Goal: Information Seeking & Learning: Learn about a topic

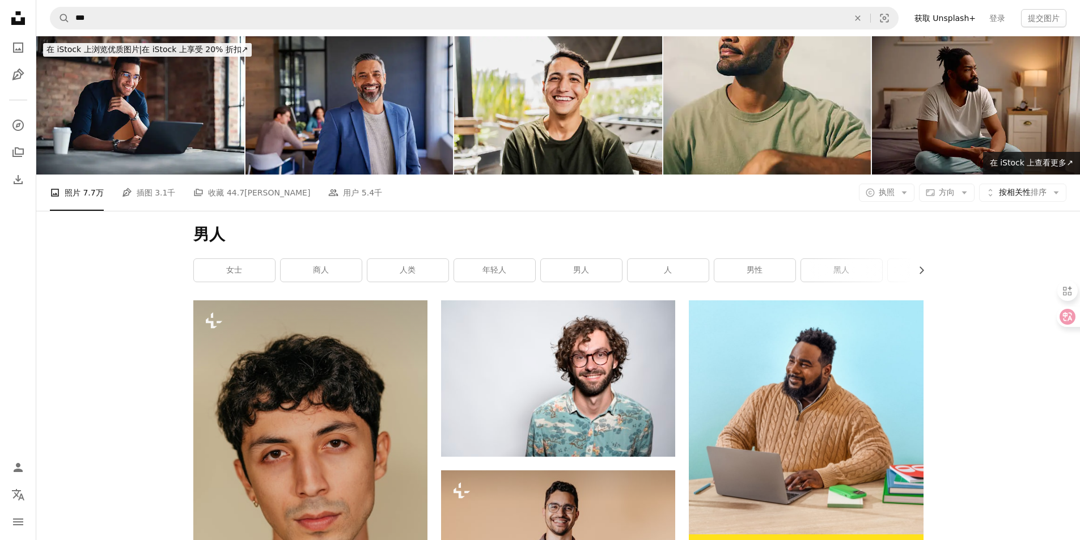
click at [537, 241] on h1 "男人" at bounding box center [558, 234] width 730 height 20
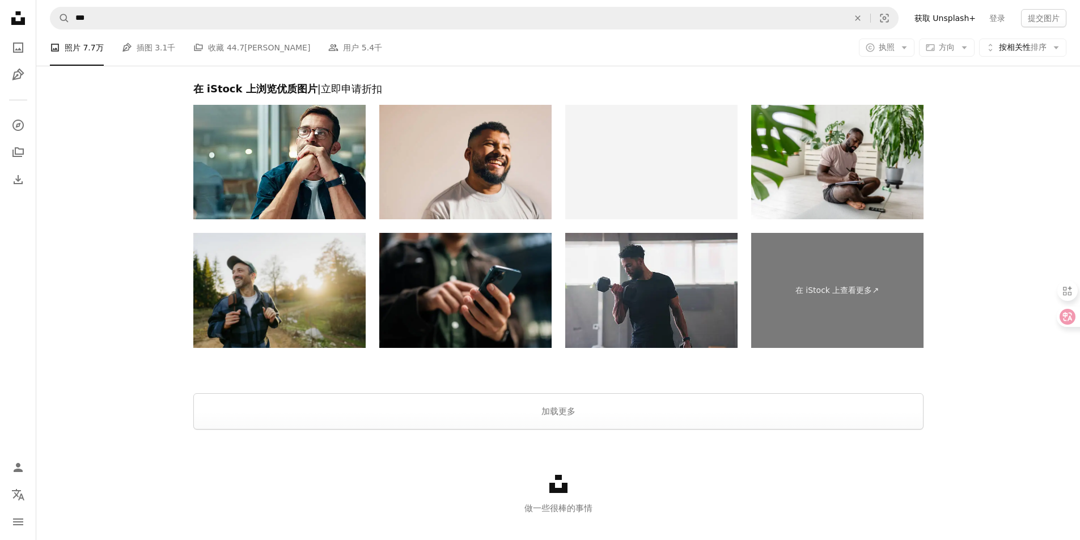
scroll to position [2571, 0]
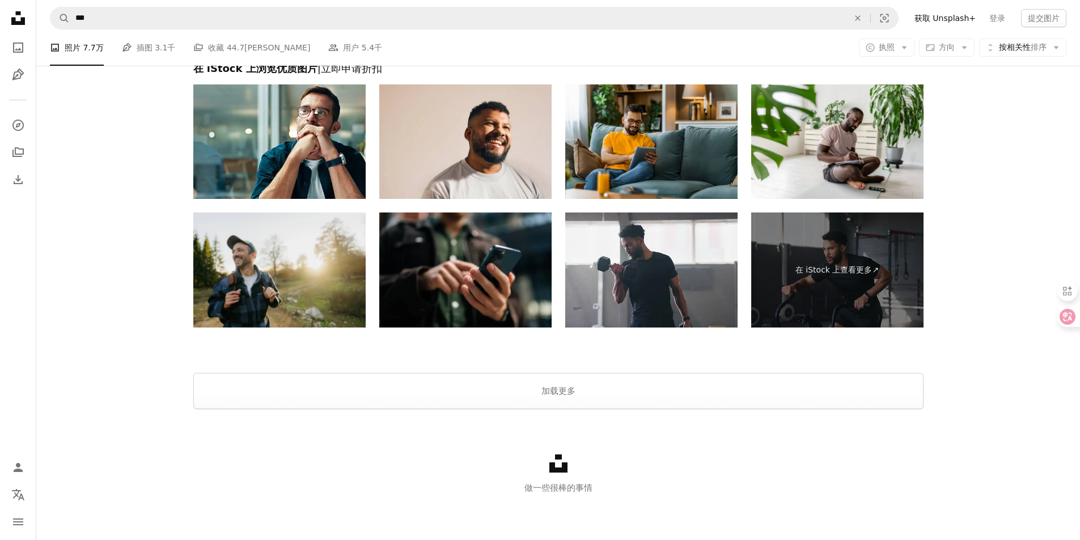
click at [608, 368] on div at bounding box center [557, 359] width 1043 height 27
click at [554, 398] on button "加载更多" at bounding box center [558, 391] width 730 height 36
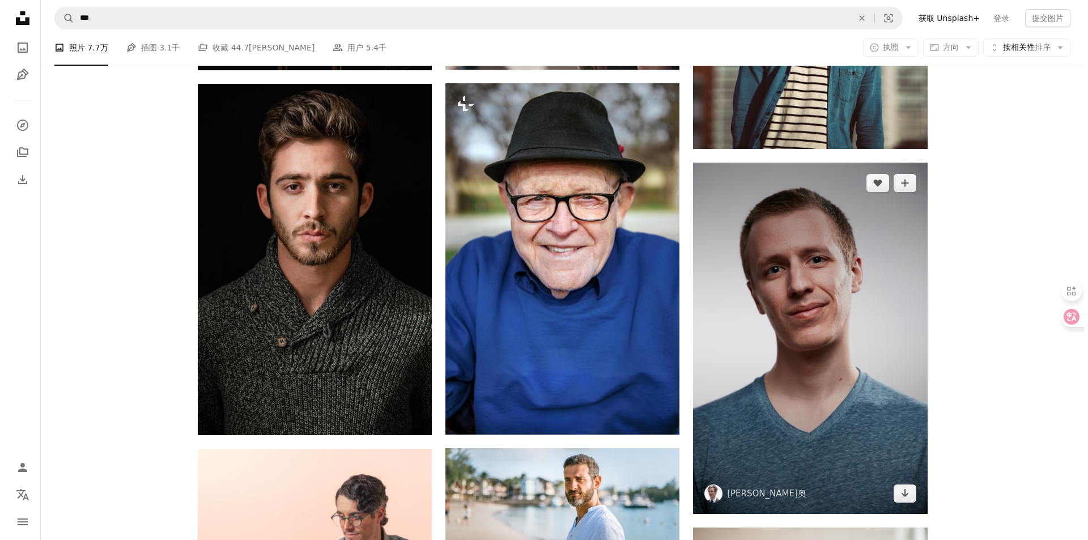
scroll to position [2911, 0]
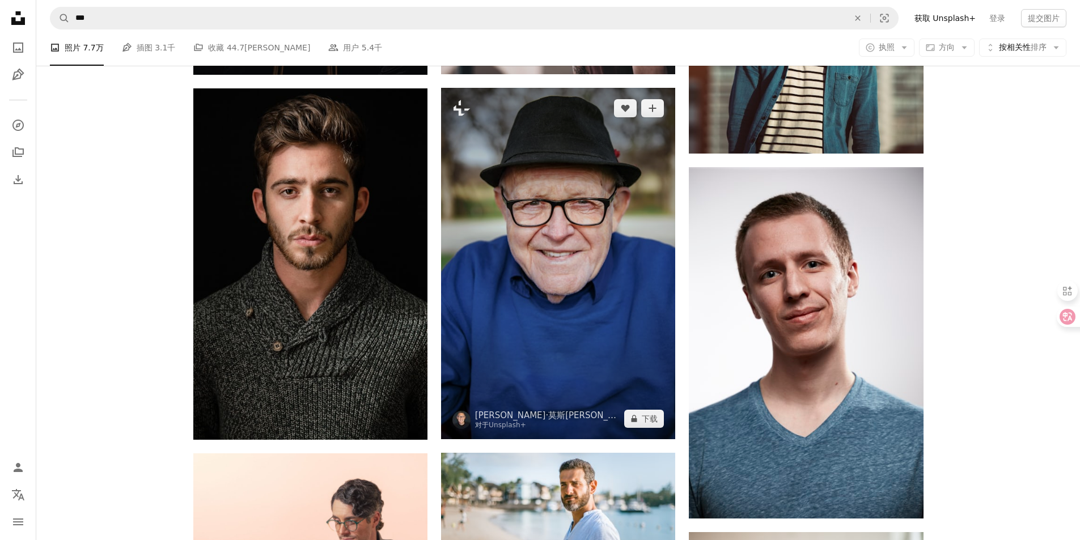
click at [637, 346] on img at bounding box center [558, 263] width 234 height 351
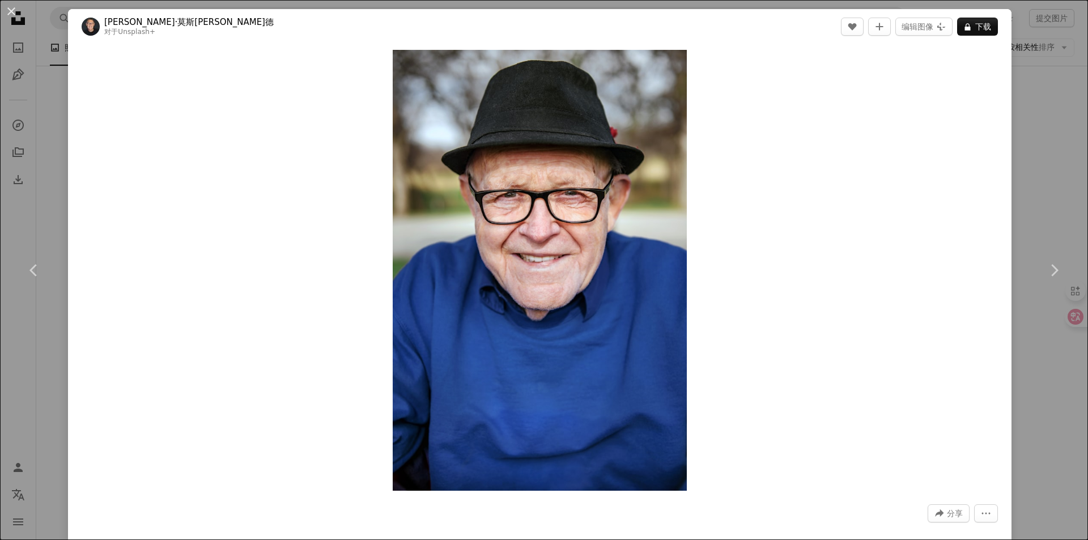
click at [177, 427] on div "Zoom in" at bounding box center [540, 270] width 944 height 452
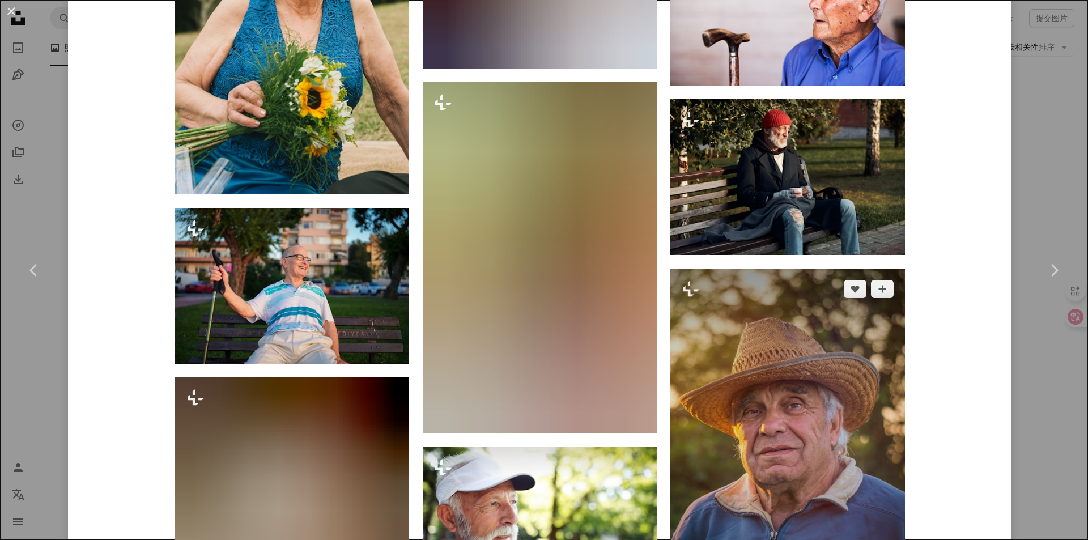
scroll to position [11639, 0]
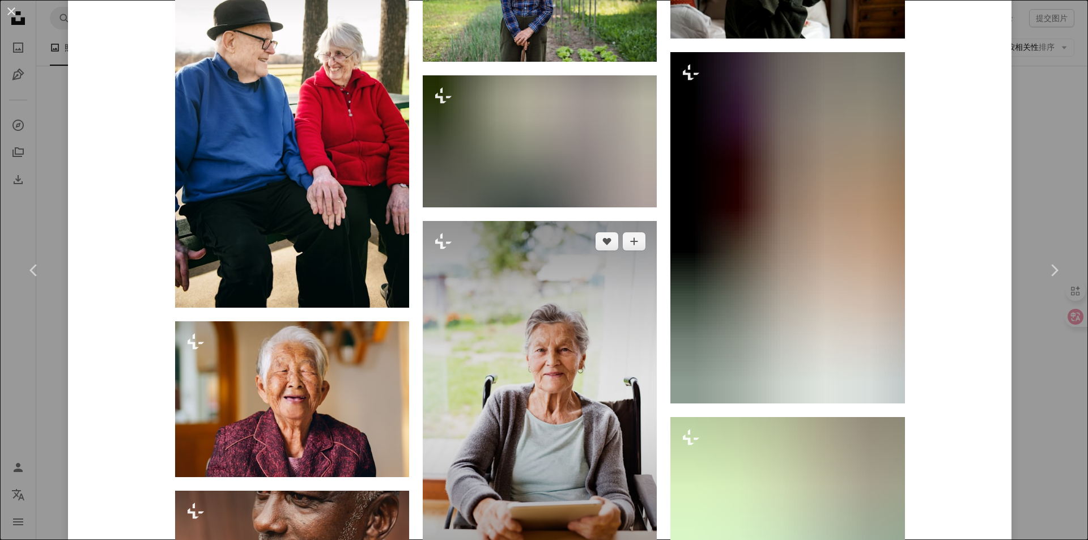
scroll to position [15920, 0]
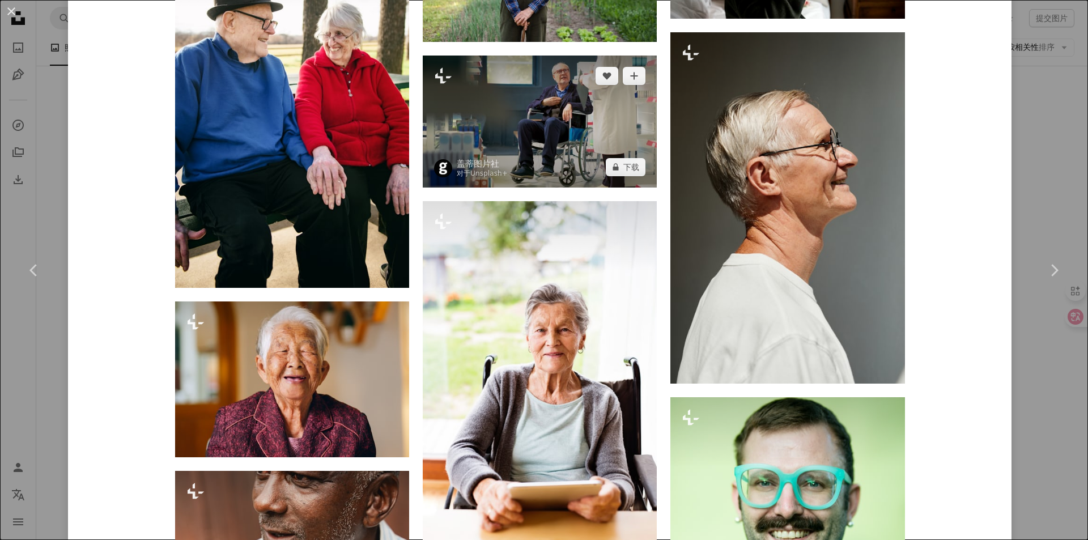
click at [517, 127] on img at bounding box center [540, 121] width 234 height 131
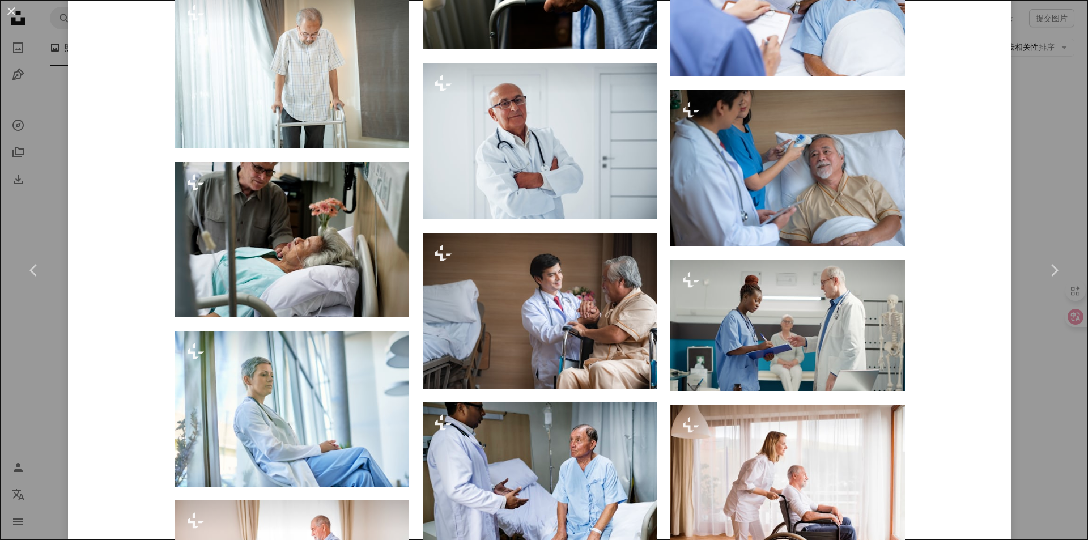
scroll to position [5667, 0]
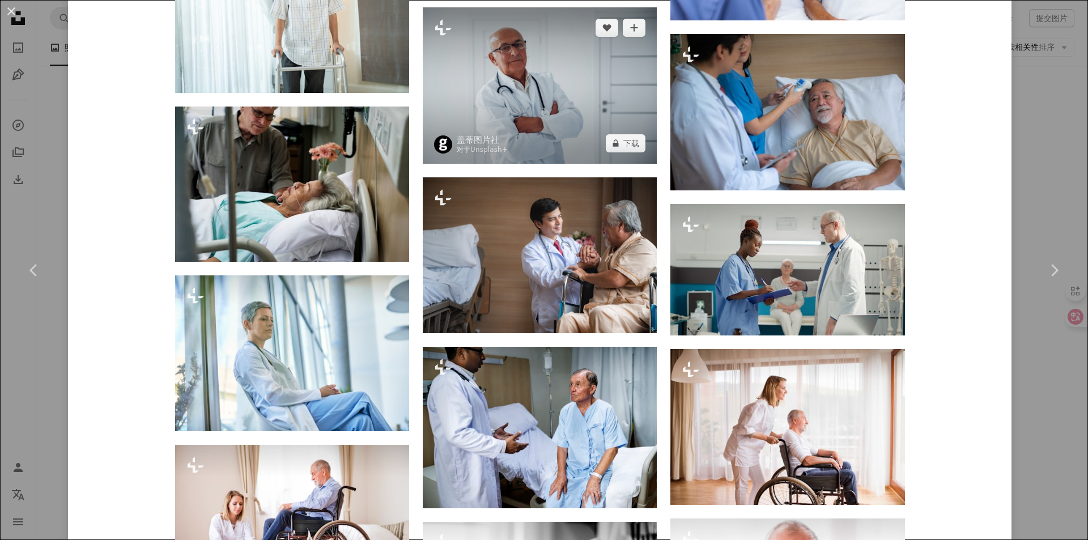
click at [646, 139] on img at bounding box center [540, 85] width 234 height 156
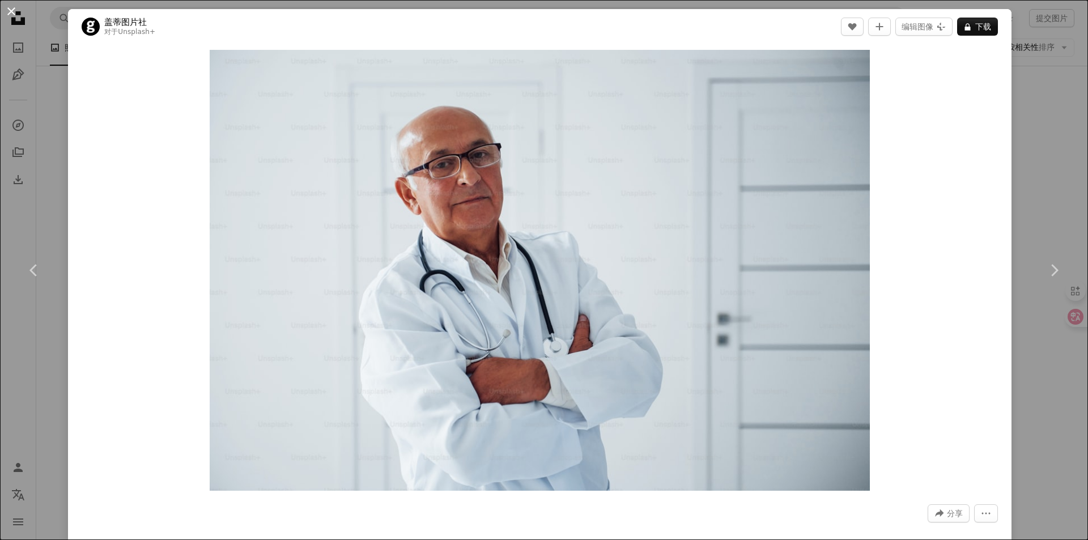
click at [11, 11] on button "An X shape" at bounding box center [12, 12] width 14 height 14
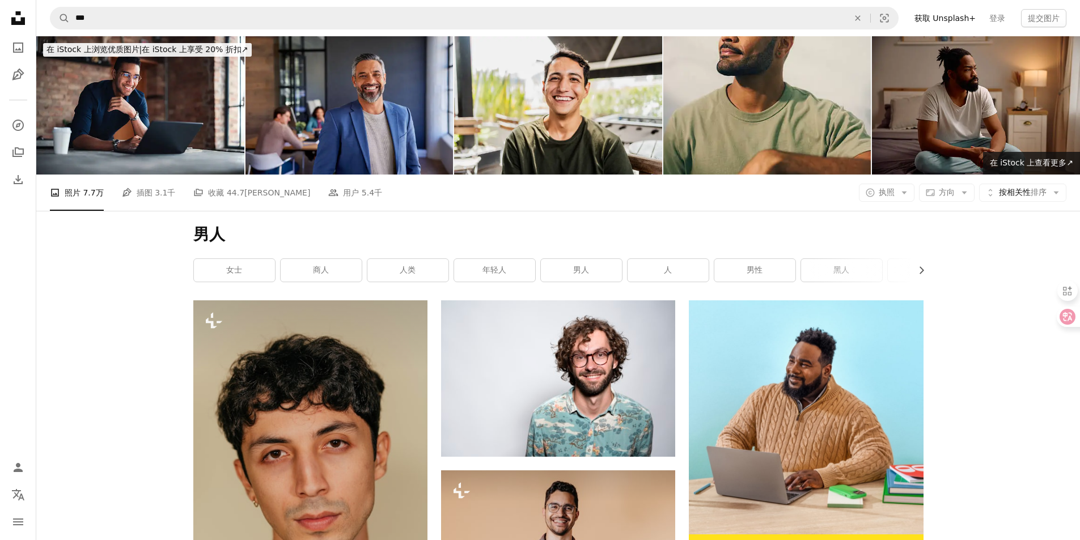
click at [582, 269] on font "男人" at bounding box center [581, 269] width 16 height 9
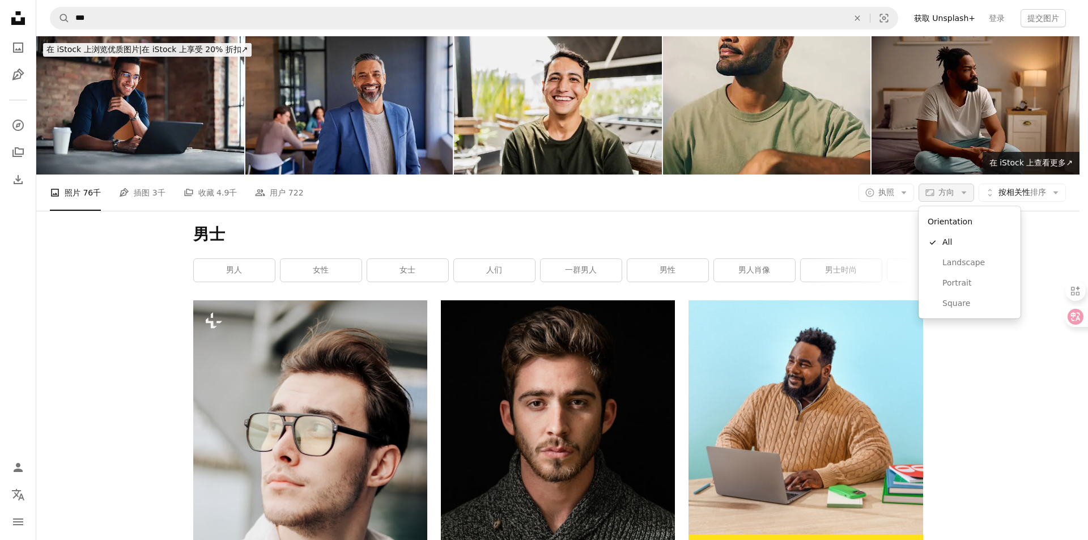
click at [934, 193] on icon "button" at bounding box center [930, 192] width 9 height 7
click at [954, 250] on link "A checkmark 全部" at bounding box center [969, 242] width 93 height 20
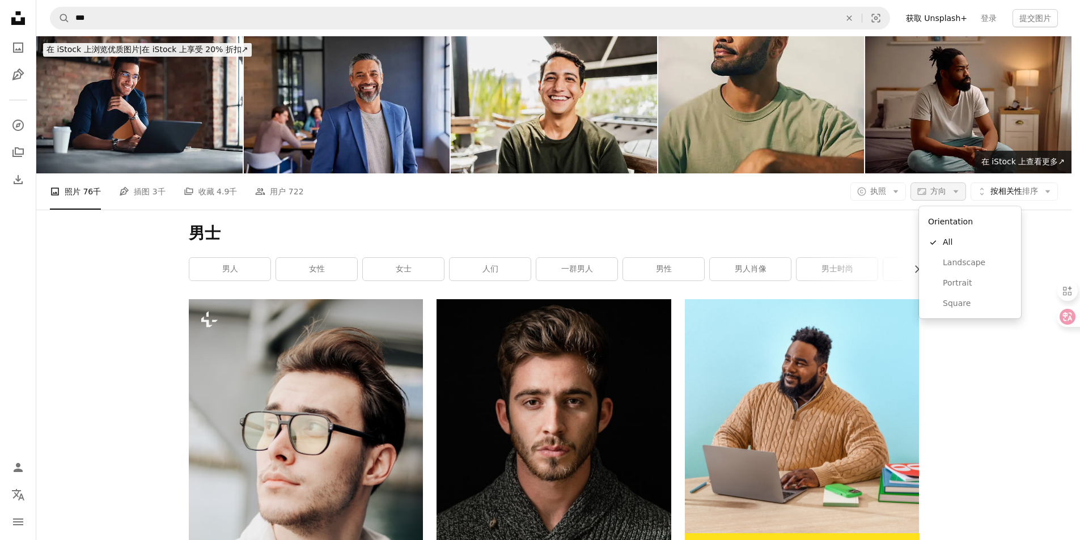
click at [956, 200] on button "Aspect ratio 方向 Arrow down" at bounding box center [938, 192] width 56 height 18
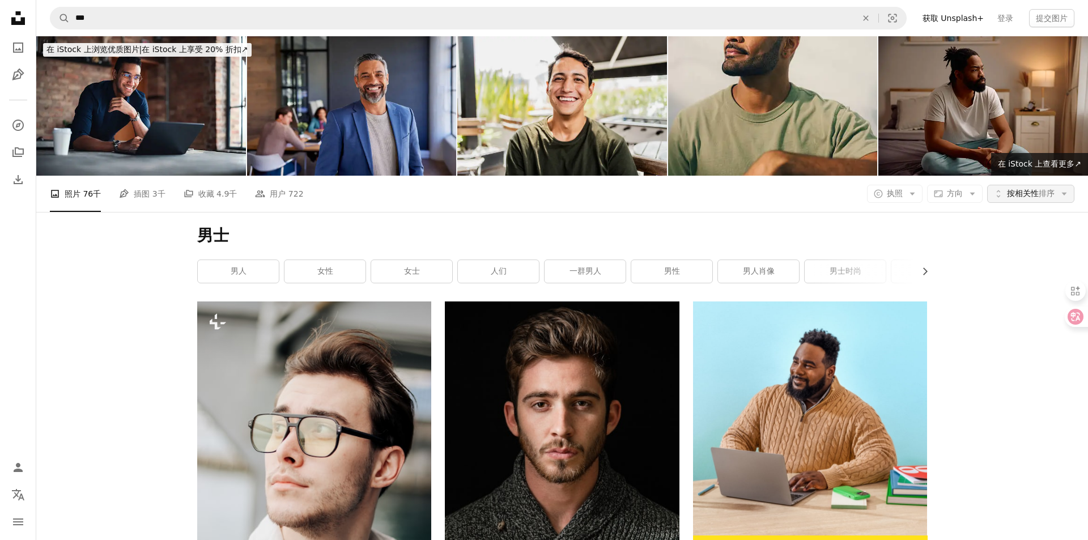
click at [1050, 194] on button "Unfold 按相关性 排序 Arrow down" at bounding box center [1030, 194] width 87 height 18
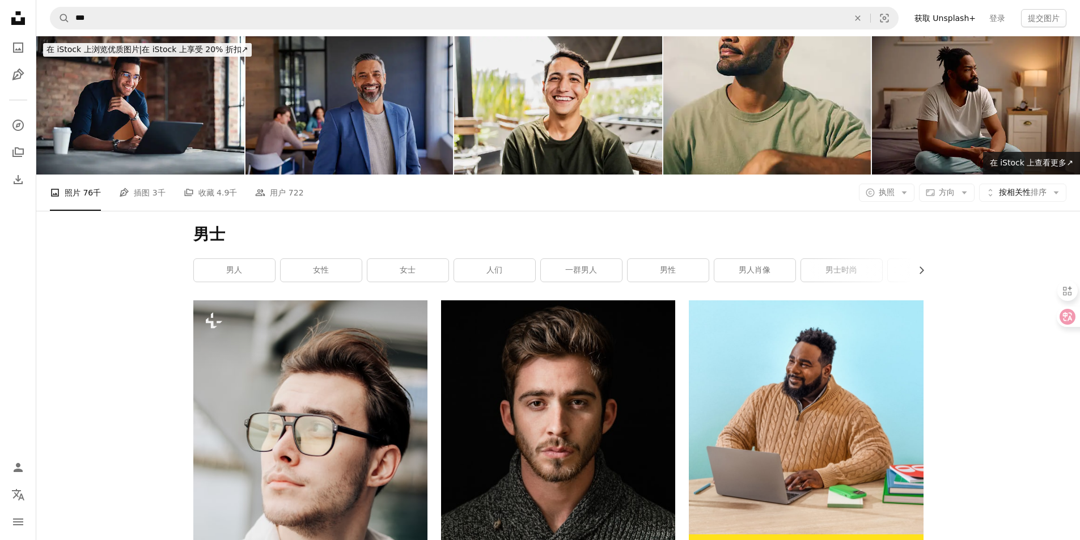
click at [373, 141] on img at bounding box center [349, 105] width 208 height 138
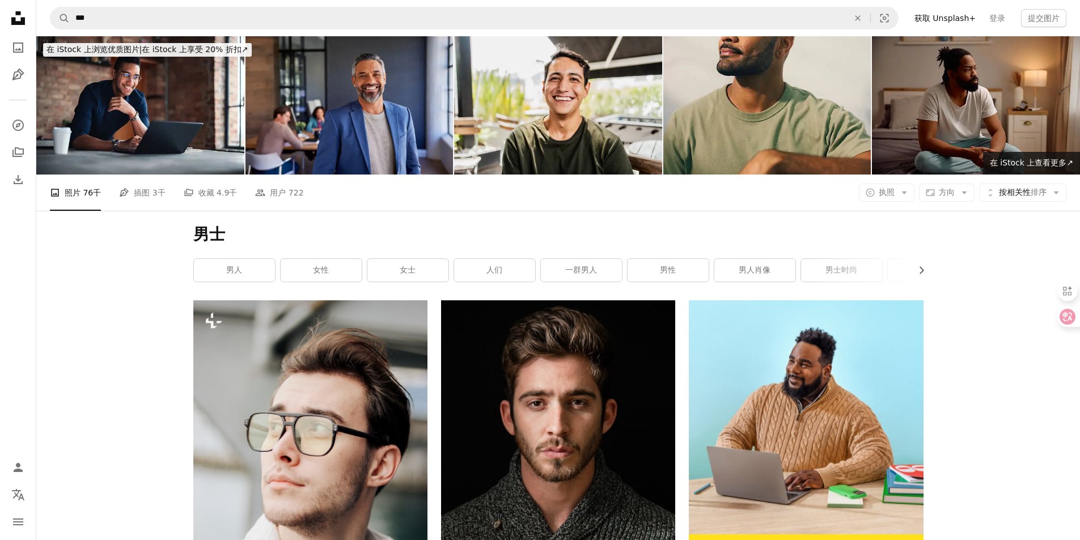
click at [251, 269] on link "男人" at bounding box center [234, 270] width 81 height 23
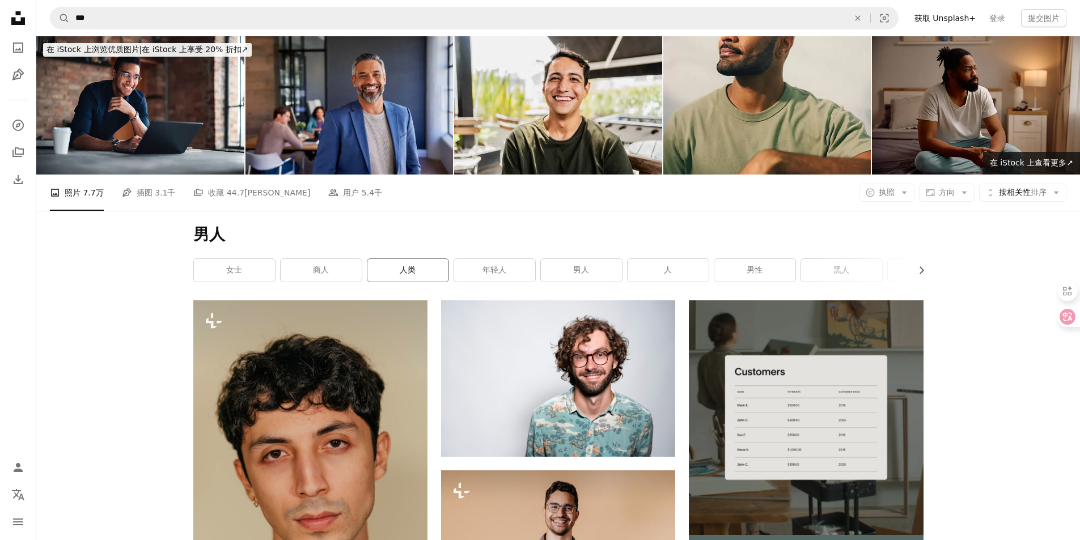
click at [421, 274] on link "人类" at bounding box center [407, 270] width 81 height 23
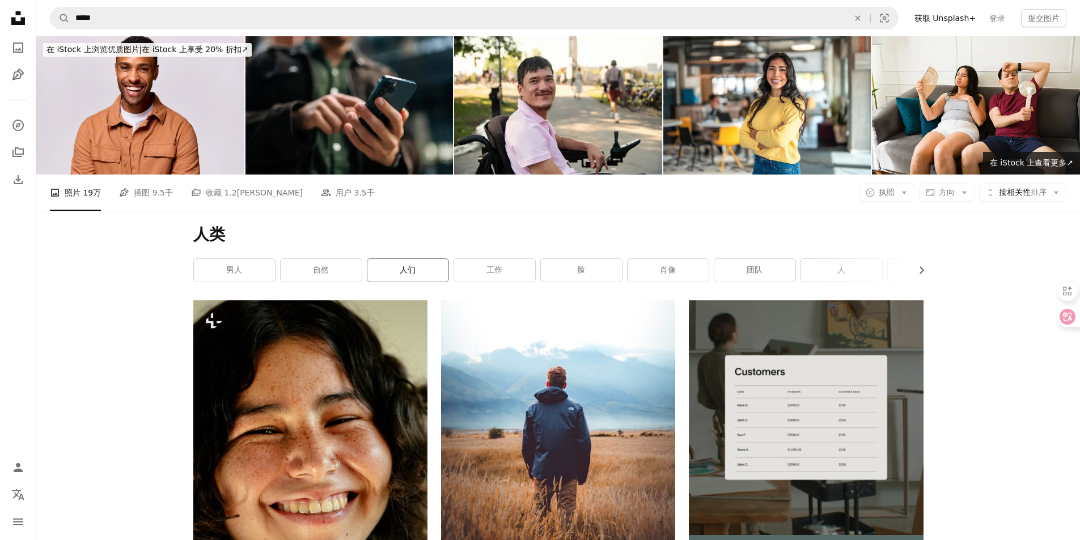
click at [405, 270] on font "人们" at bounding box center [408, 269] width 16 height 9
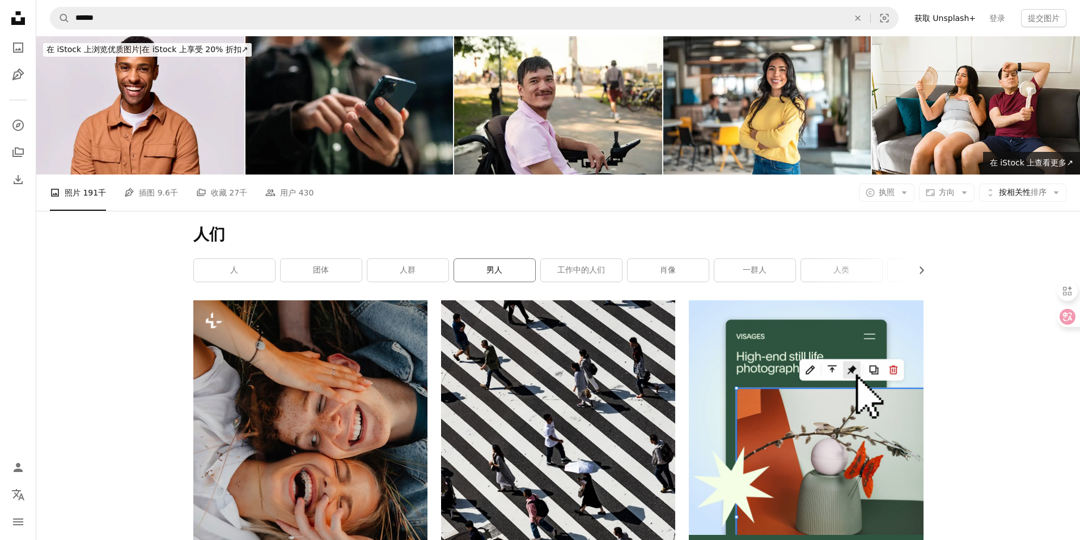
click at [493, 277] on link "男人" at bounding box center [494, 270] width 81 height 23
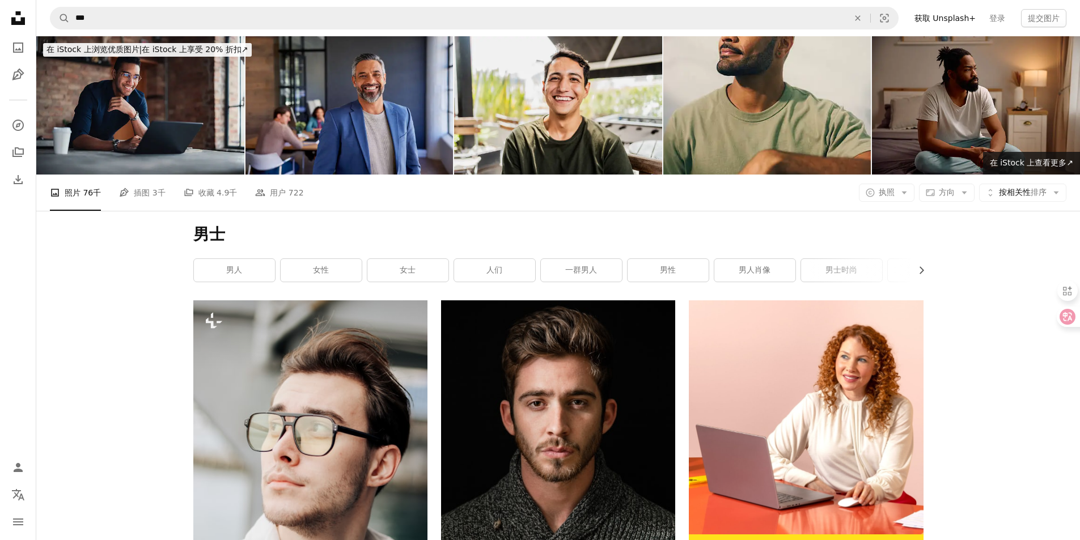
click at [158, 122] on img at bounding box center [140, 105] width 208 height 138
click at [538, 231] on h1 "男士" at bounding box center [558, 234] width 730 height 20
click at [525, 223] on div "男士 Chevron right 男人 女性 女士 人们 一群男人 男性 男人肖像 男士时尚 女孩 男子组 性感的男人 人" at bounding box center [558, 256] width 757 height 90
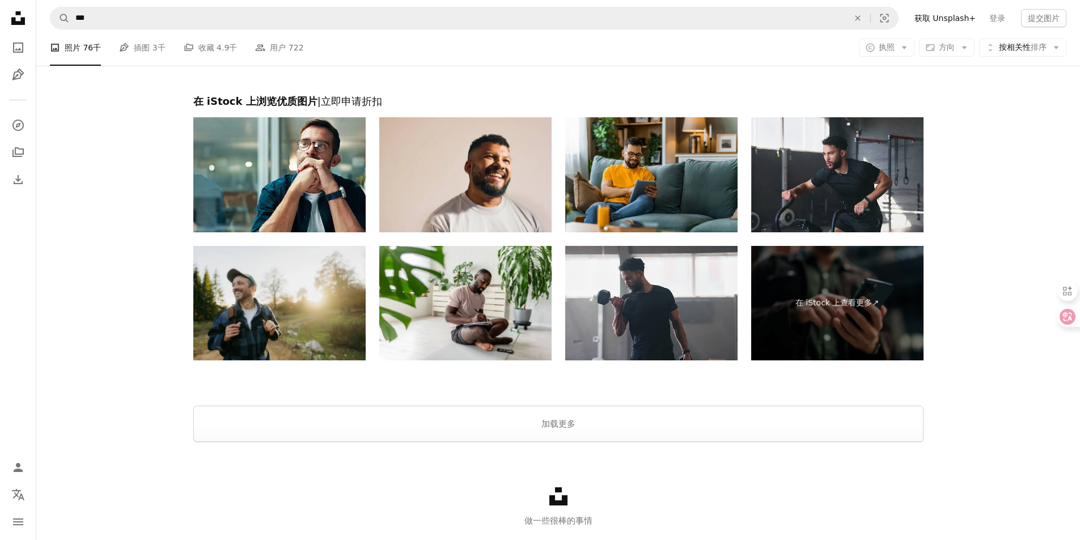
scroll to position [2968, 0]
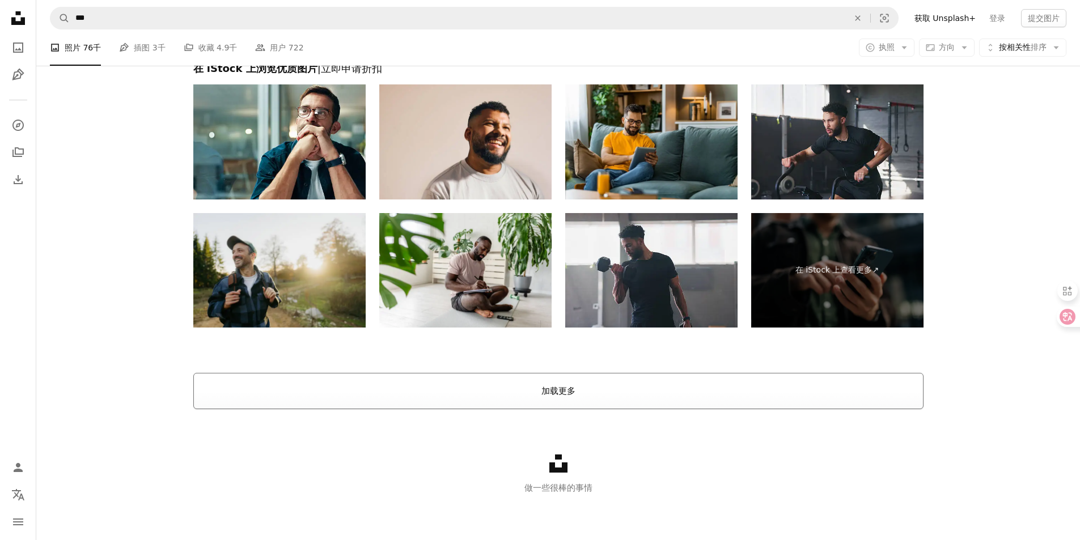
click at [566, 391] on font "加载更多" at bounding box center [558, 391] width 34 height 10
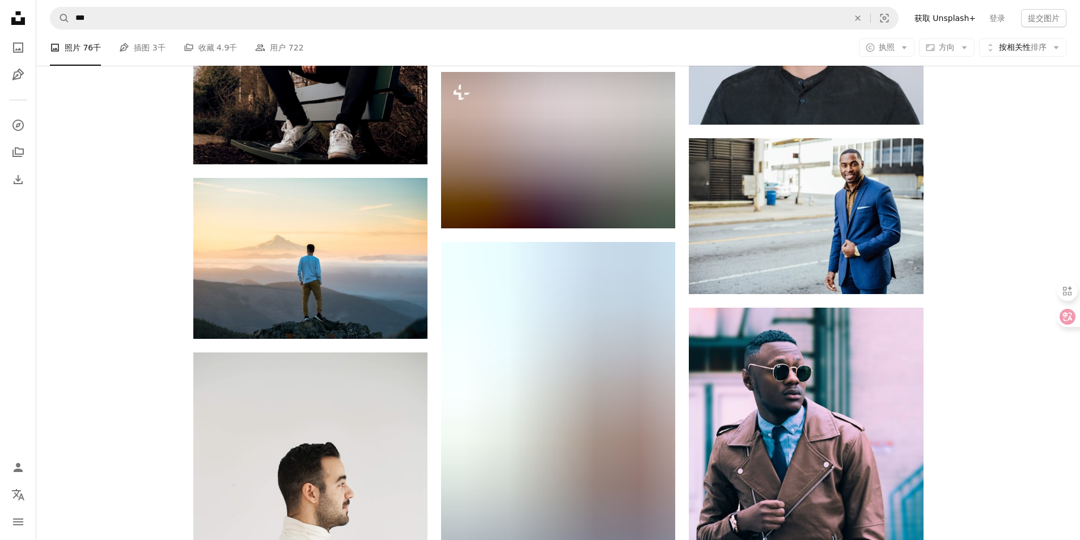
scroll to position [10280, 0]
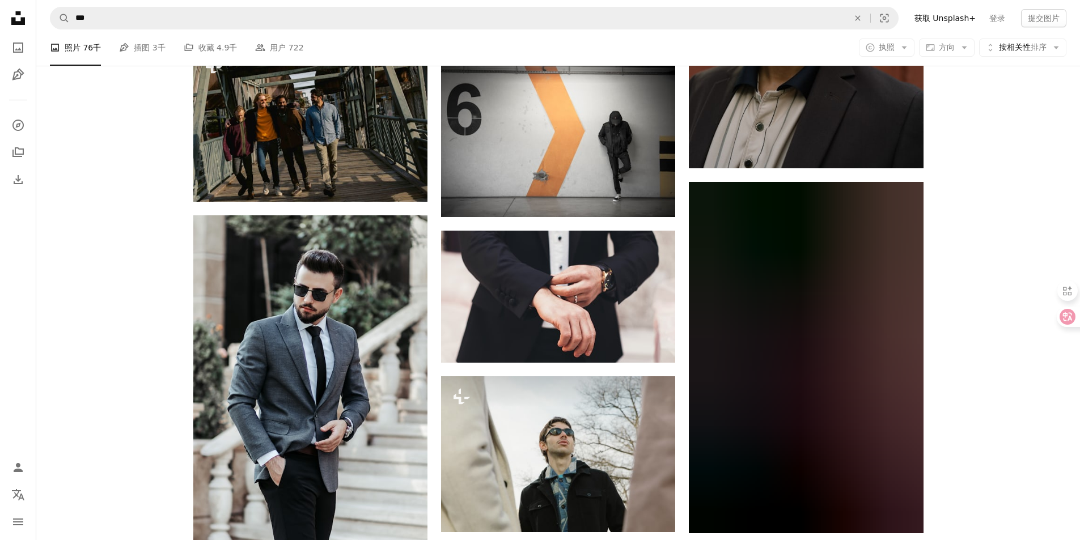
scroll to position [18725, 0]
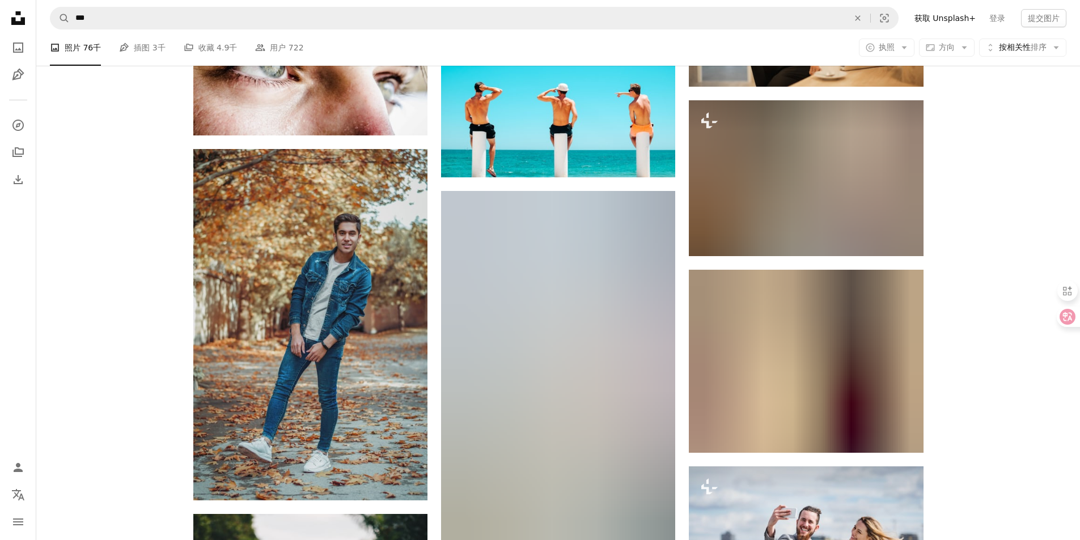
scroll to position [26944, 0]
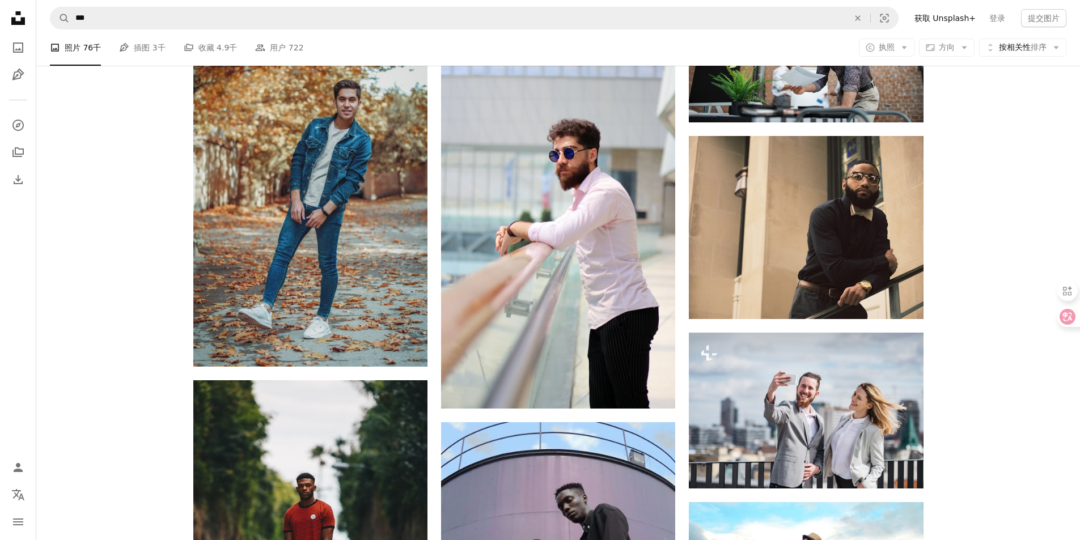
scroll to position [27001, 0]
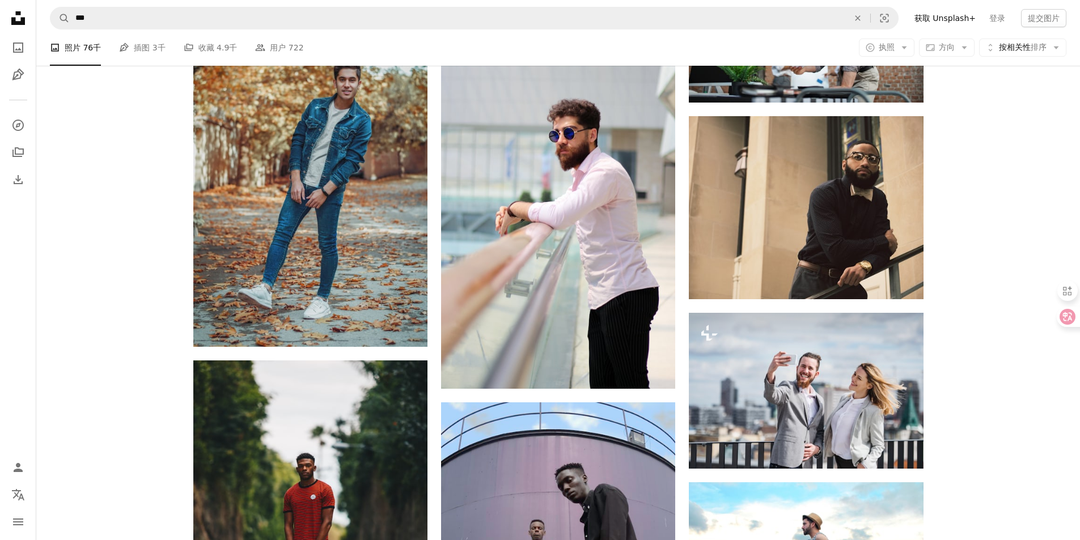
click at [5, 248] on nav "Unsplash logo Unsplash Home A photo Pen Tool A compass A stack of folders Downl…" at bounding box center [18, 270] width 36 height 540
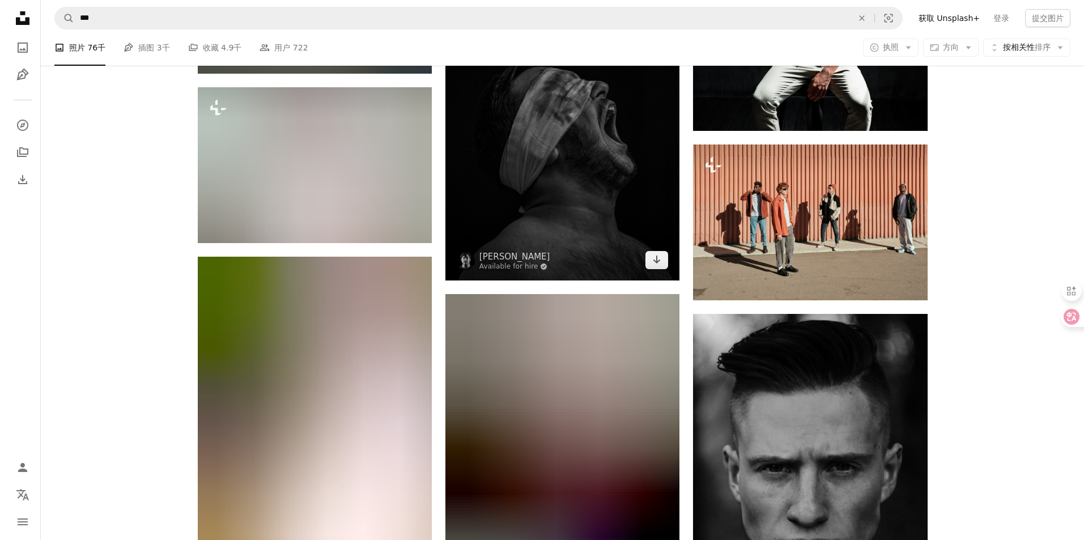
scroll to position [29268, 0]
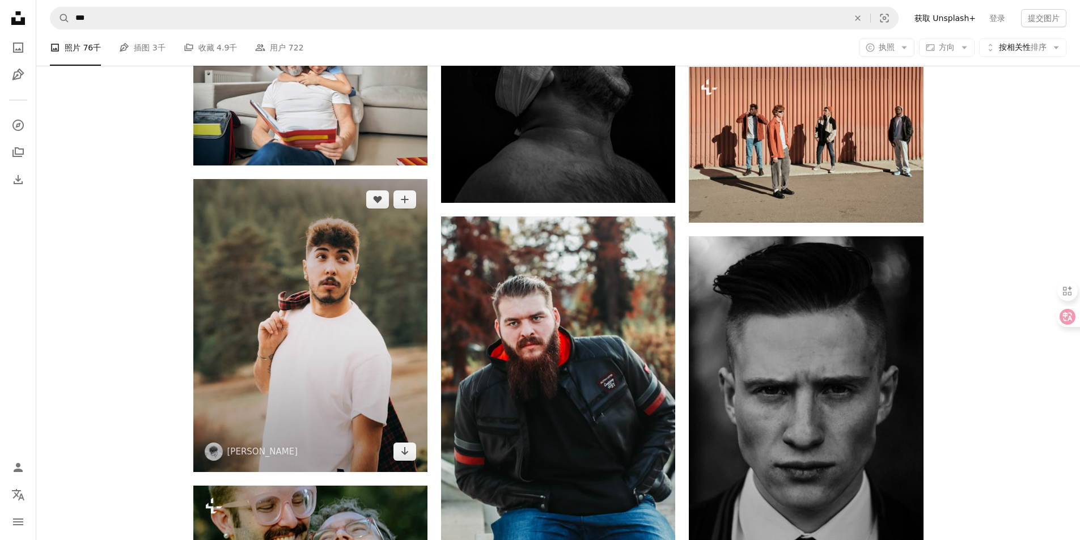
click at [294, 310] on img at bounding box center [310, 325] width 234 height 293
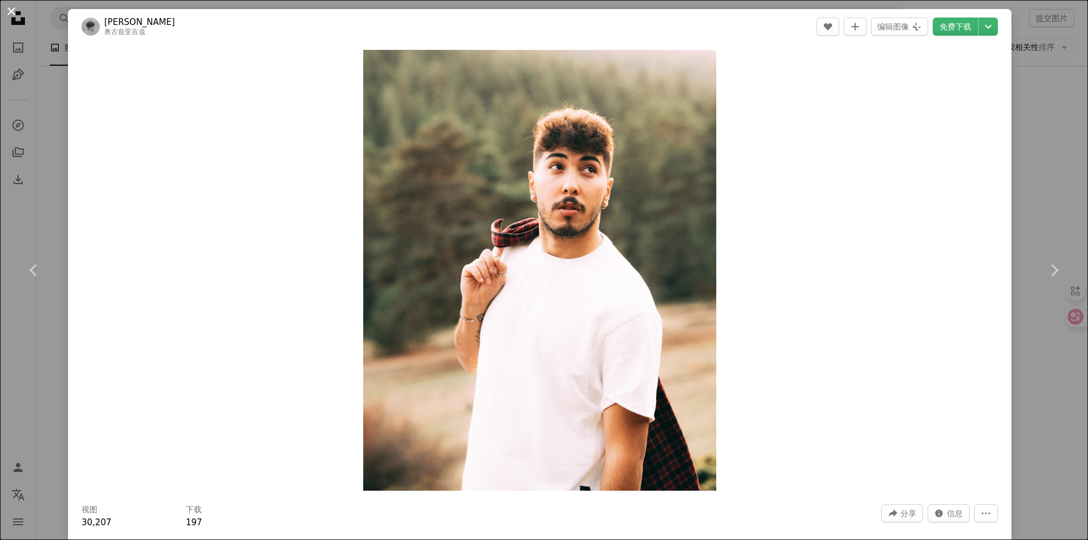
click at [15, 14] on button "An X shape" at bounding box center [12, 12] width 14 height 14
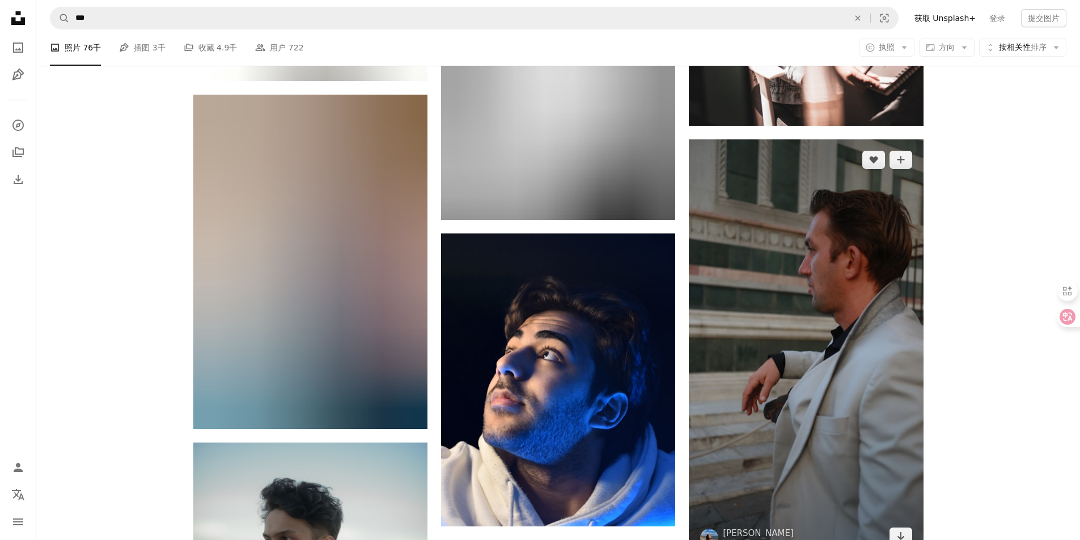
scroll to position [45649, 0]
